Goal: Transaction & Acquisition: Purchase product/service

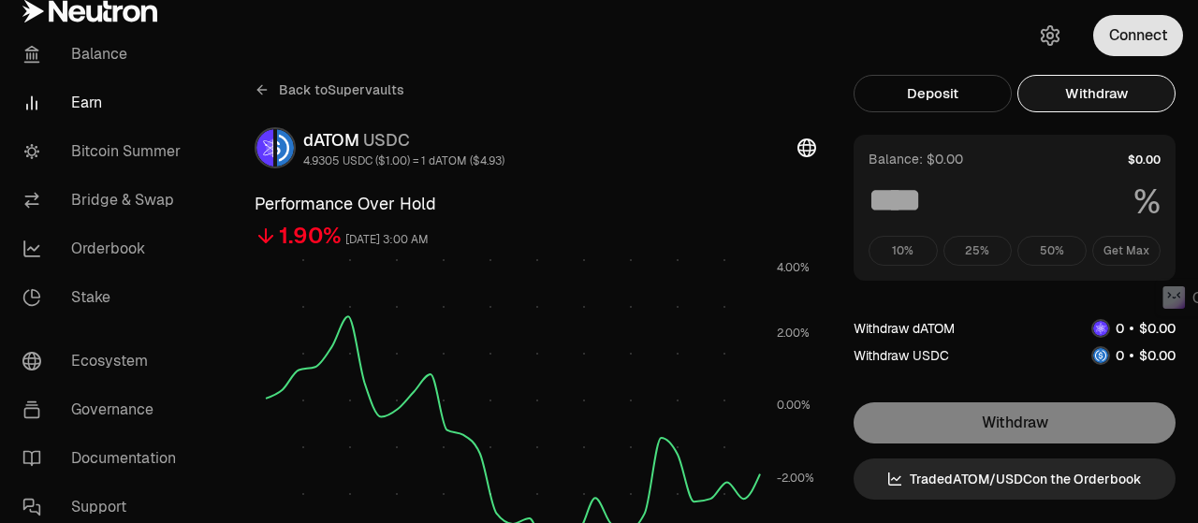
click at [1129, 37] on button "Connect" at bounding box center [1138, 35] width 90 height 41
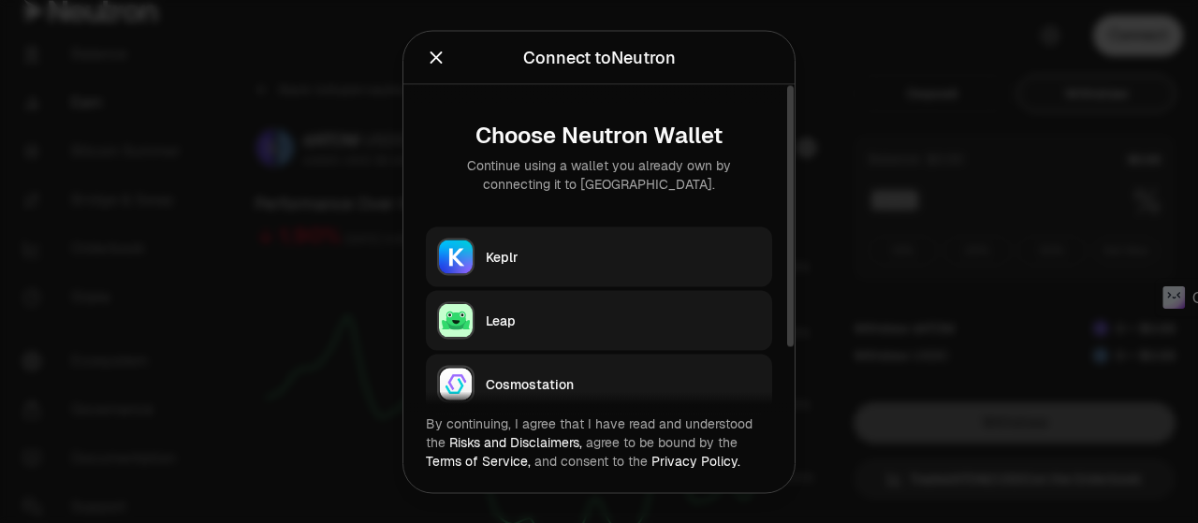
click at [661, 239] on button "Keplr" at bounding box center [599, 256] width 346 height 60
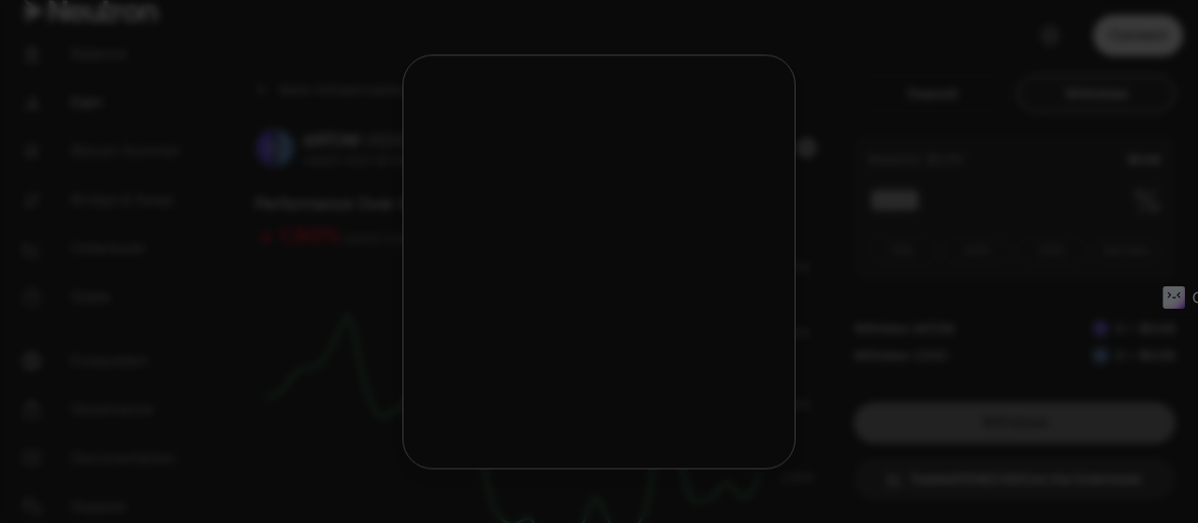
type input "***"
